Goal: Task Accomplishment & Management: Use online tool/utility

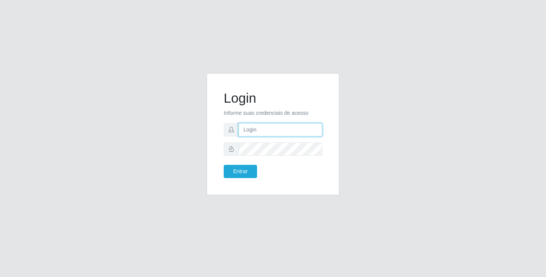
drag, startPoint x: 0, startPoint y: 0, endPoint x: 309, endPoint y: 129, distance: 334.5
click at [309, 129] on input "text" at bounding box center [281, 129] width 84 height 13
type input "[EMAIL_ADDRESS][DOMAIN_NAME]"
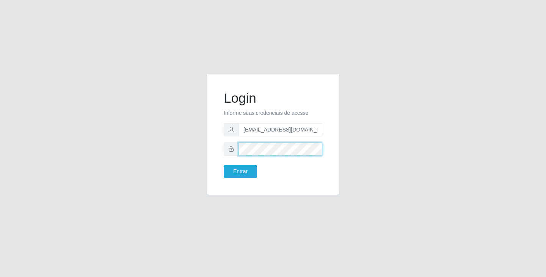
click at [224, 165] on button "Entrar" at bounding box center [240, 171] width 33 height 13
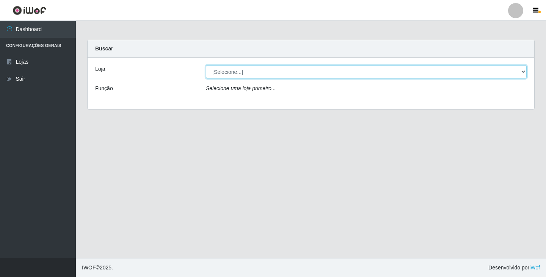
click at [329, 74] on select "[Selecione...] SuperFácil Atacado - [GEOGRAPHIC_DATA]" at bounding box center [366, 71] width 321 height 13
select select "503"
click at [206, 65] on select "[Selecione...] SuperFácil Atacado - [GEOGRAPHIC_DATA]" at bounding box center [366, 71] width 321 height 13
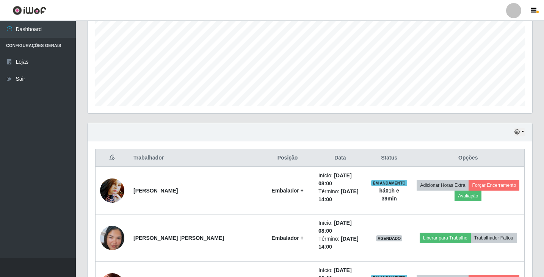
scroll to position [116, 0]
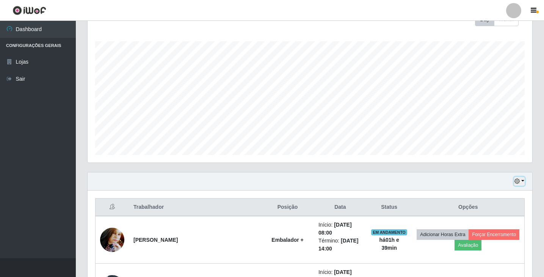
click at [519, 181] on icon "button" at bounding box center [517, 181] width 5 height 5
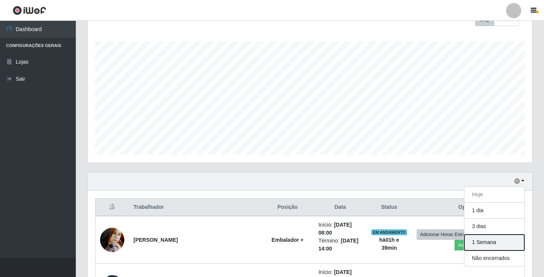
click at [483, 242] on button "1 Semana" at bounding box center [495, 243] width 60 height 16
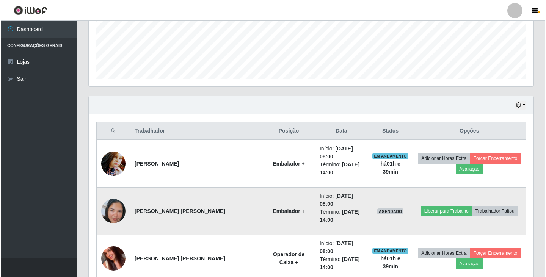
scroll to position [192, 0]
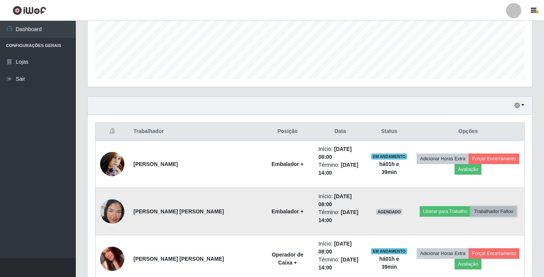
click at [489, 214] on button "Trabalhador Faltou" at bounding box center [494, 211] width 46 height 11
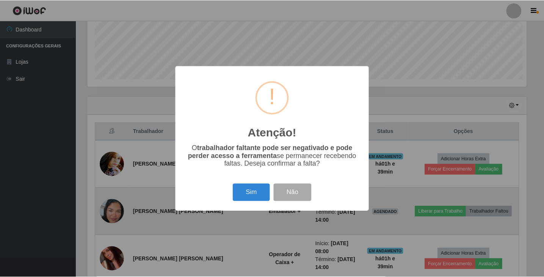
scroll to position [157, 441]
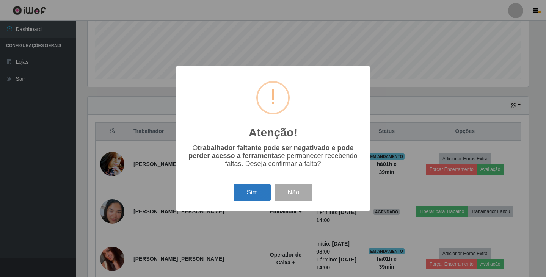
click at [248, 199] on button "Sim" at bounding box center [252, 193] width 37 height 18
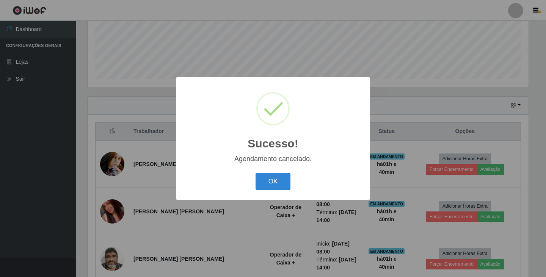
drag, startPoint x: 273, startPoint y: 185, endPoint x: 294, endPoint y: 175, distance: 23.2
click at [278, 183] on button "OK" at bounding box center [273, 182] width 35 height 18
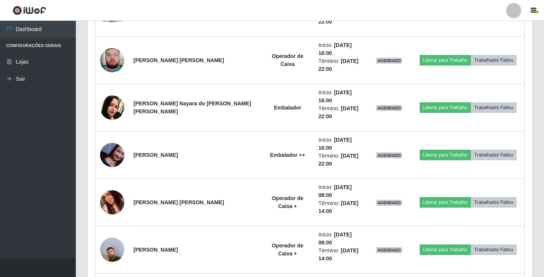
scroll to position [913, 0]
